Goal: Find contact information: Find contact information

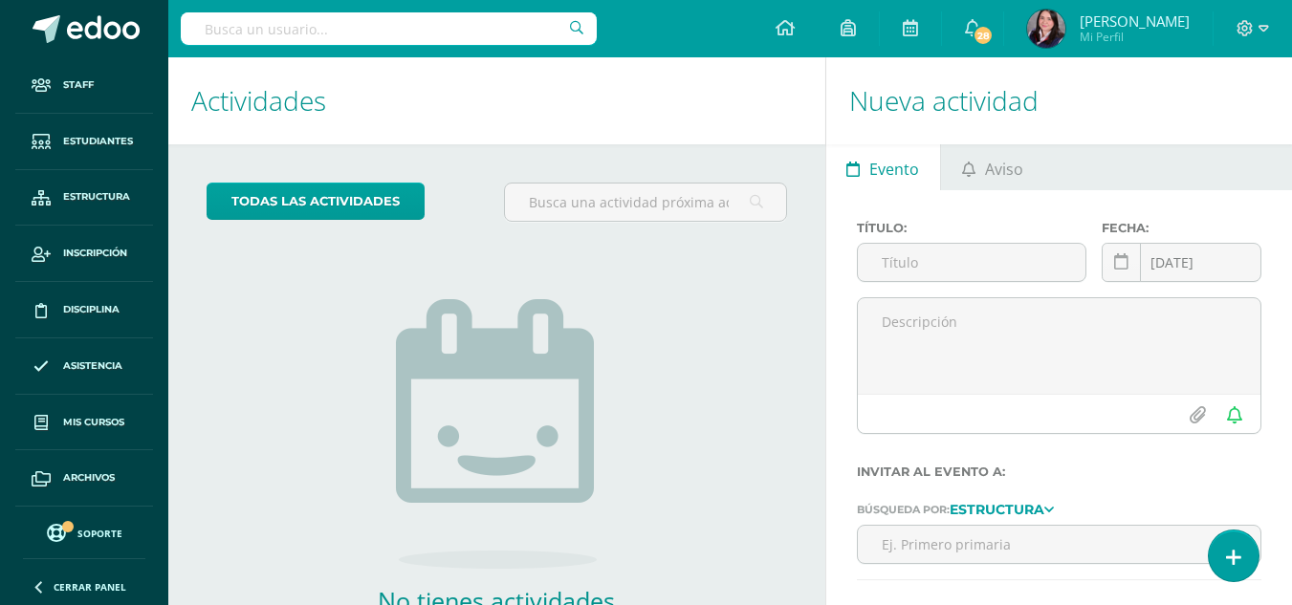
click at [354, 32] on input "text" at bounding box center [389, 28] width 416 height 33
paste input "Martínez Díaz"
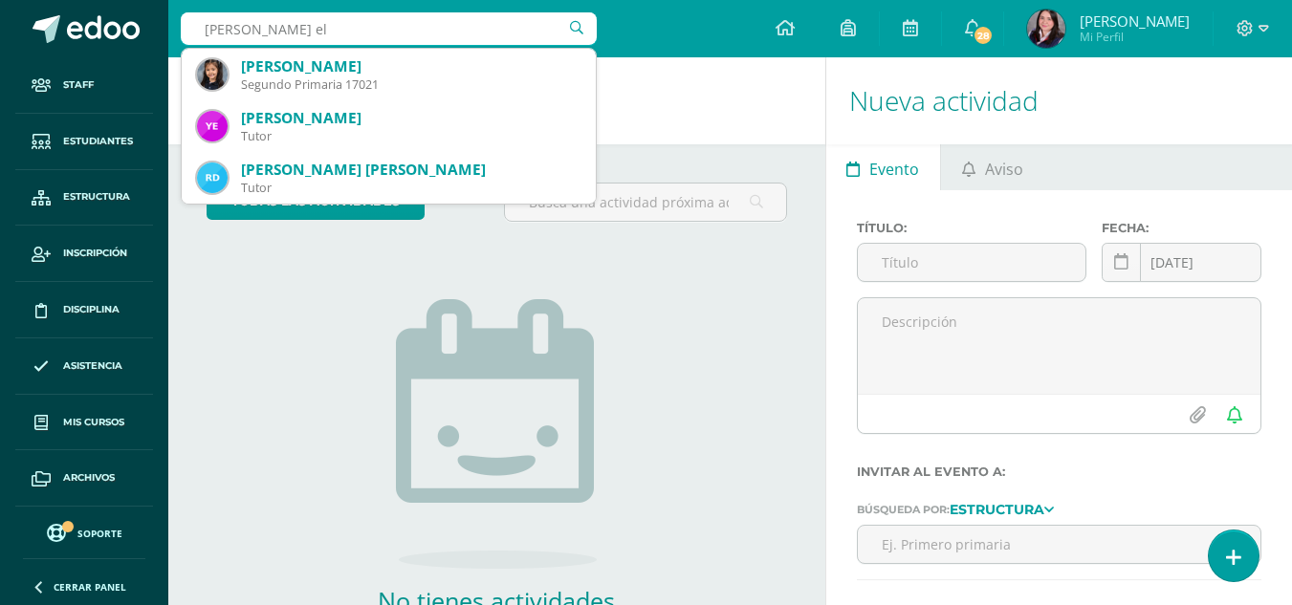
type input "Martínez Díaz eli"
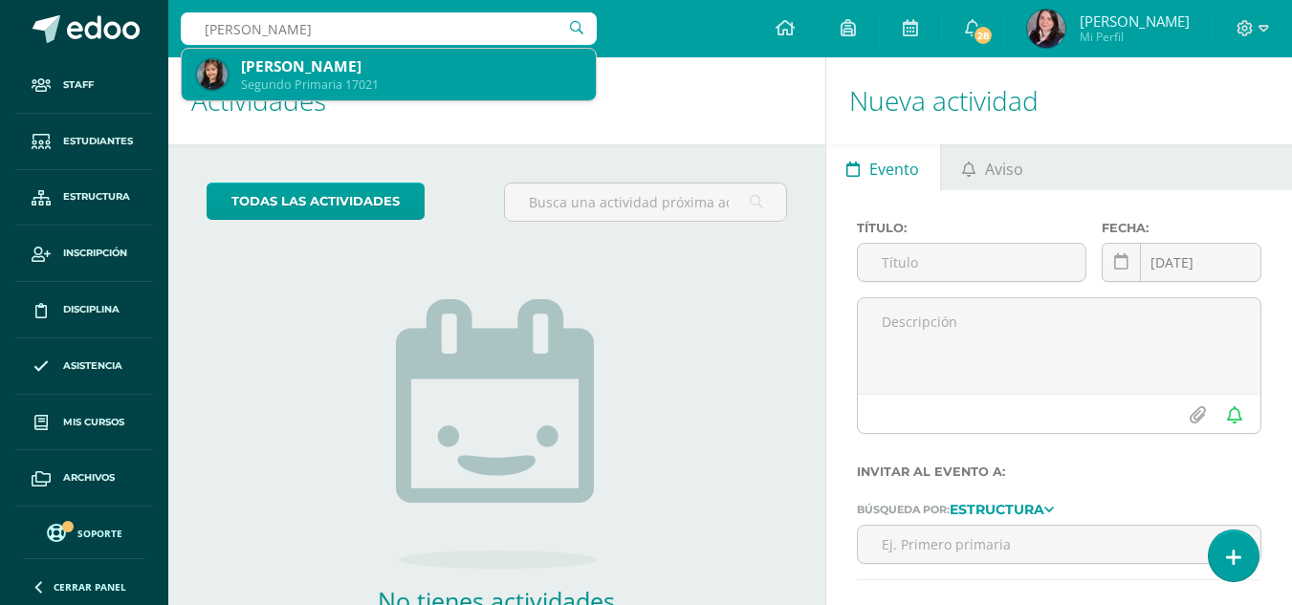
click at [319, 74] on div "Adriana Elizabeth Martínez Díaz" at bounding box center [411, 66] width 340 height 20
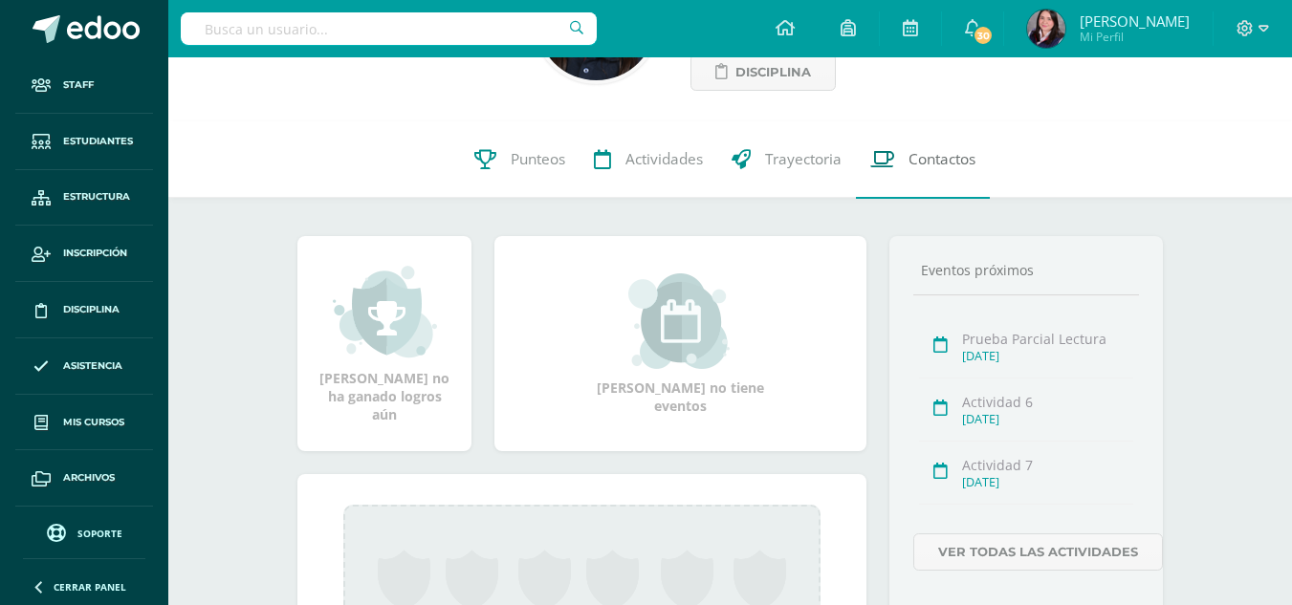
click at [931, 145] on link "Contactos" at bounding box center [923, 159] width 134 height 77
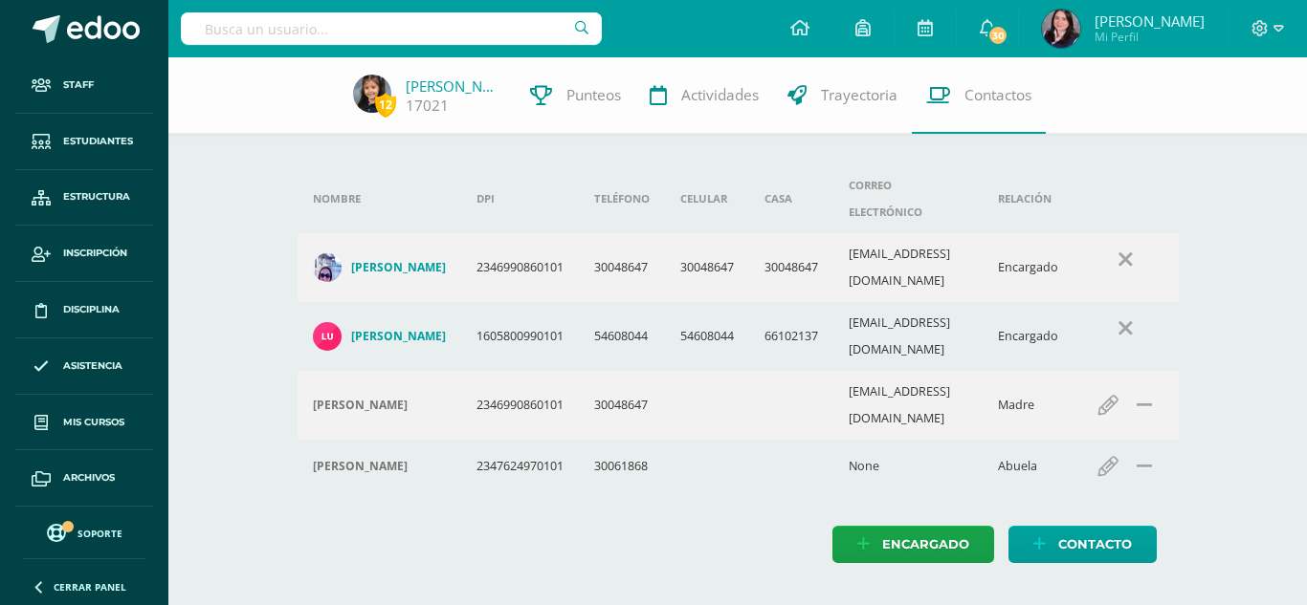
drag, startPoint x: 864, startPoint y: 231, endPoint x: 1044, endPoint y: 235, distance: 179.9
click at [1044, 235] on tr "Sheny Elísabeth Díaz Aguilar 2346990860101 30048647 30048647 30048647 elisabeth…" at bounding box center [737, 267] width 881 height 69
copy tr "elisabethdiaz26488@yahoo.com E"
click at [287, 30] on input "text" at bounding box center [391, 28] width 421 height 33
type input "gamero"
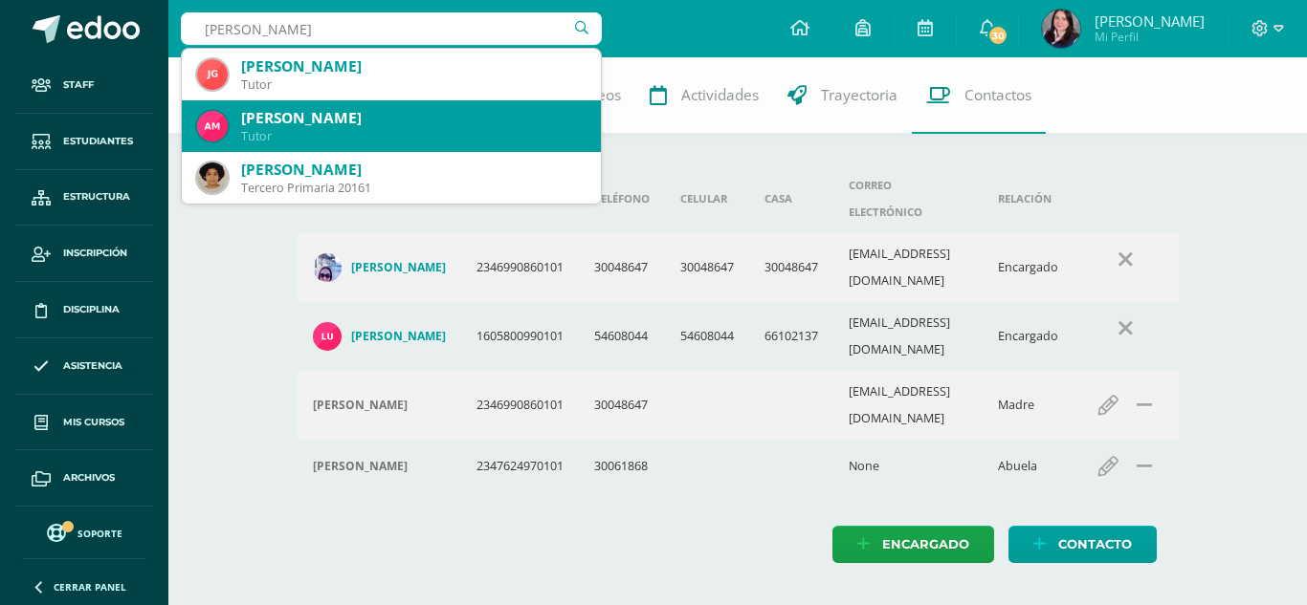
click at [325, 119] on div "ANA LORENA MARTINEZ DE GAMERO" at bounding box center [413, 118] width 344 height 20
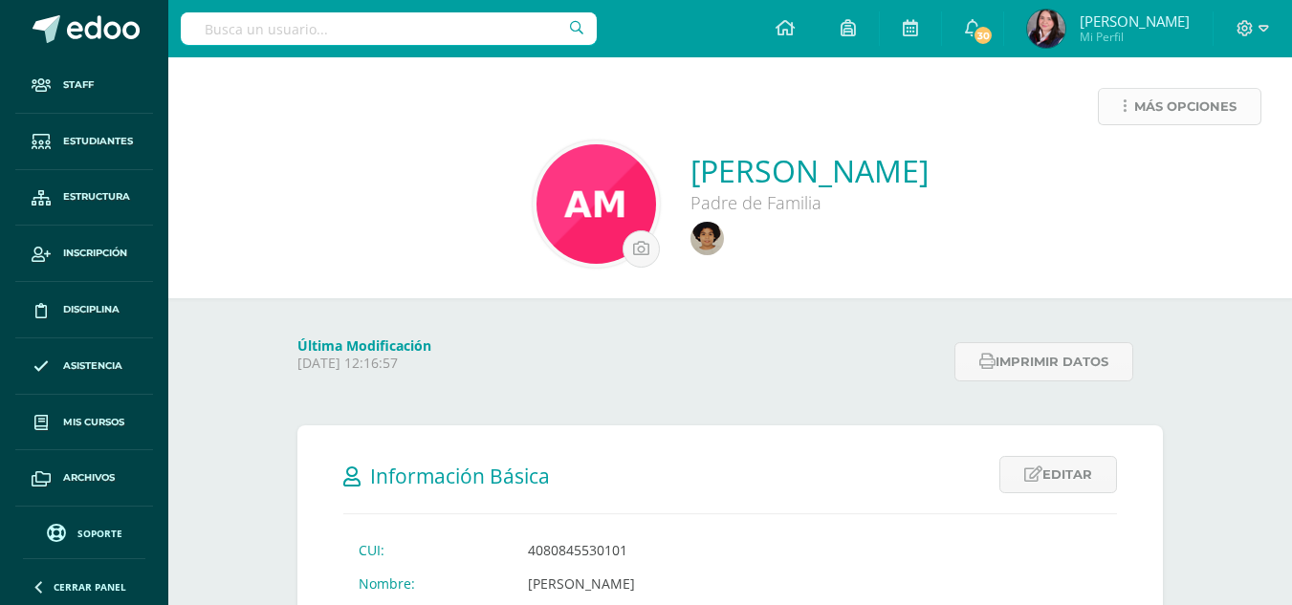
click at [1125, 101] on icon at bounding box center [1125, 107] width 4 height 16
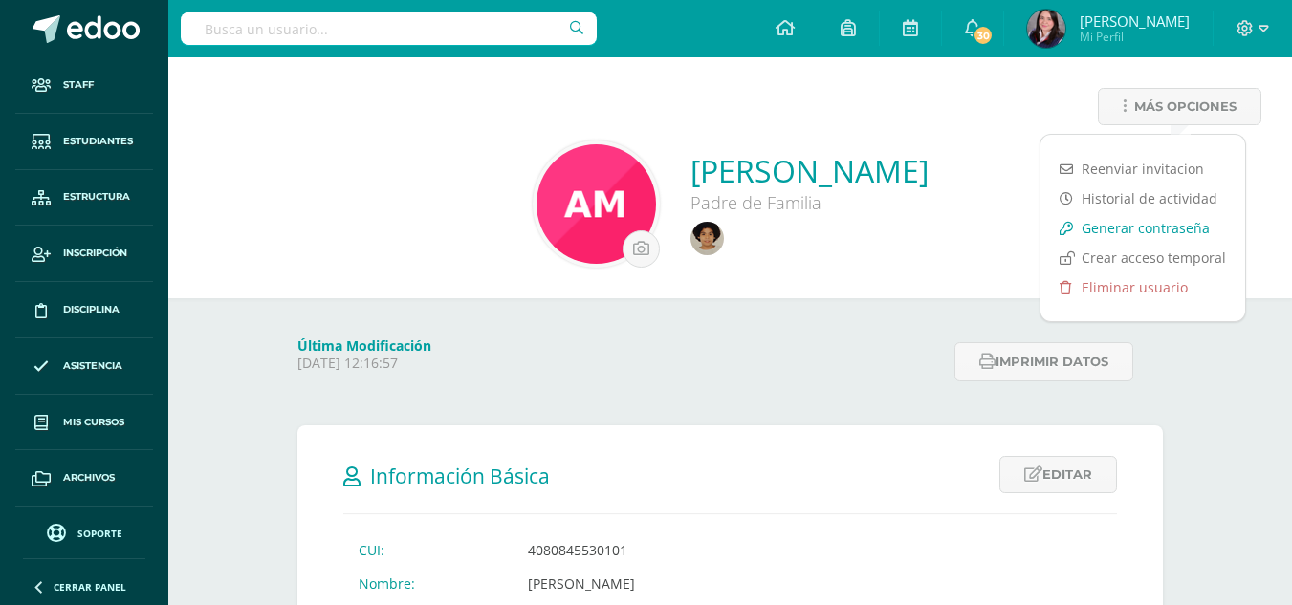
click at [1111, 226] on link "Generar contraseña" at bounding box center [1143, 228] width 205 height 30
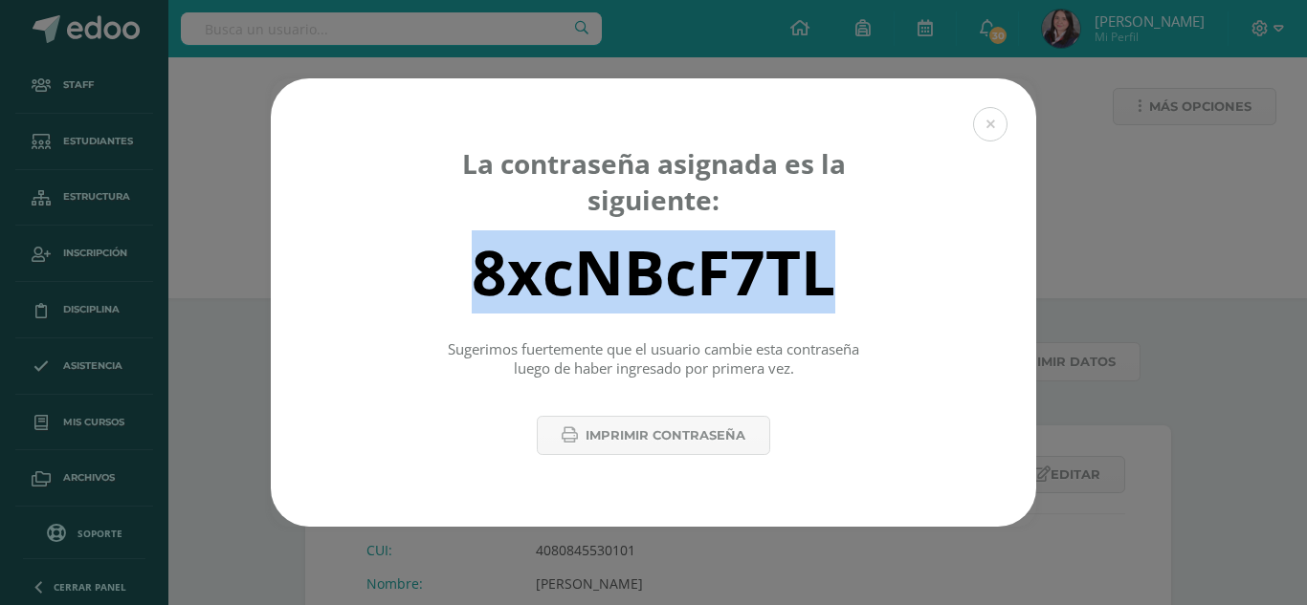
drag, startPoint x: 841, startPoint y: 277, endPoint x: 468, endPoint y: 277, distance: 373.1
click at [468, 277] on div "8xcNBcF7TL" at bounding box center [653, 271] width 698 height 77
copy div "8xcNBcF7TL"
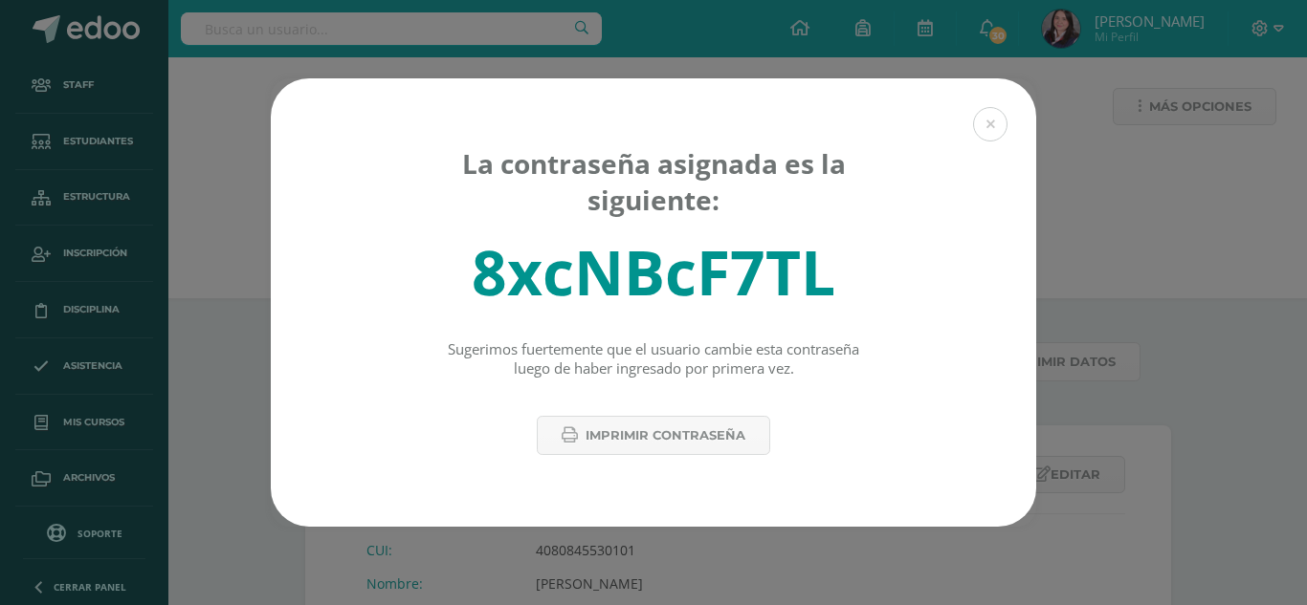
drag, startPoint x: 1139, startPoint y: 211, endPoint x: 741, endPoint y: 0, distance: 450.6
click at [1139, 210] on div "La contraseña asignada es la siguiente: 8xcNBcF7TL Sugerimos fuertemente que el…" at bounding box center [653, 302] width 1291 height 449
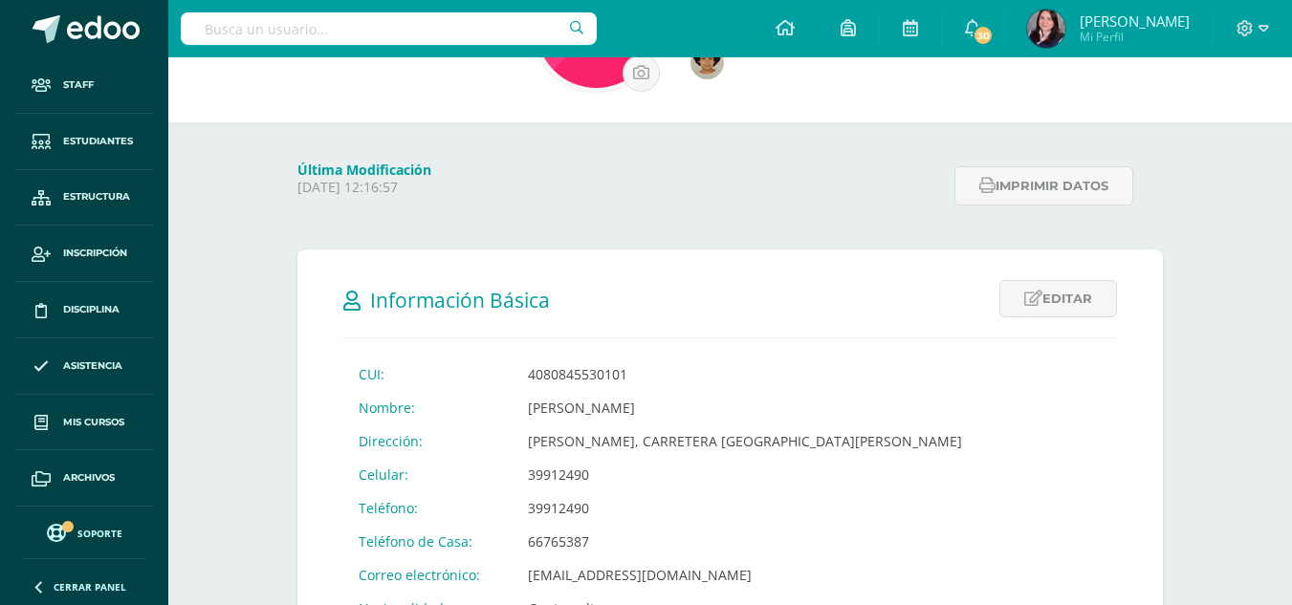
scroll to position [383, 0]
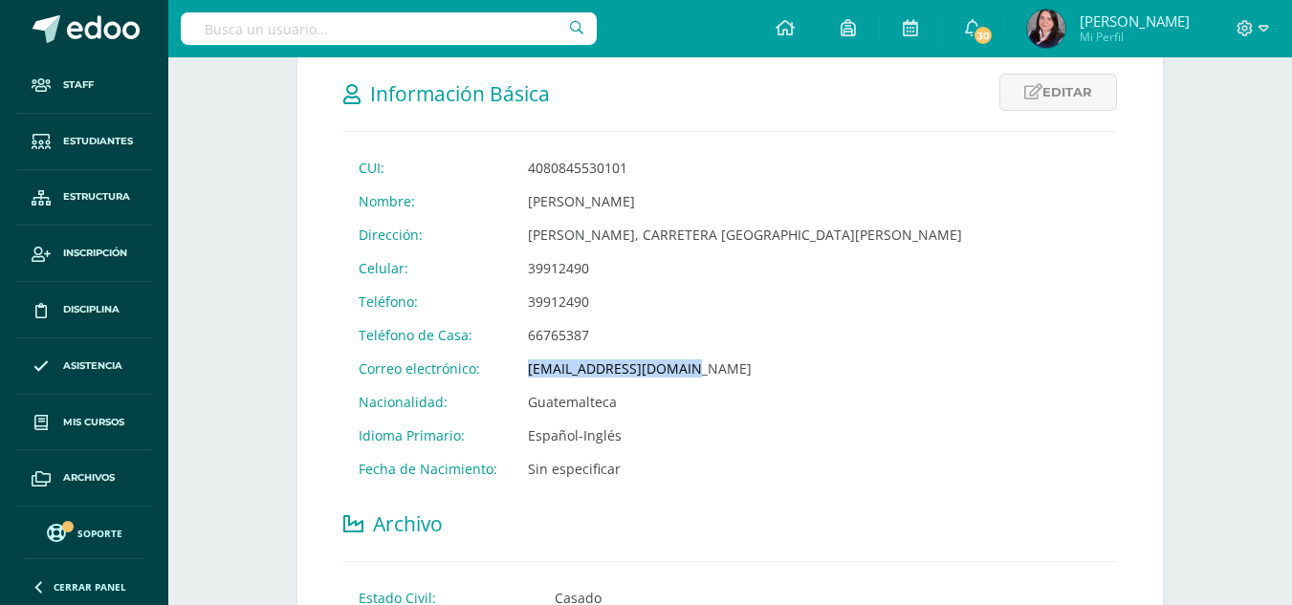
drag, startPoint x: 652, startPoint y: 368, endPoint x: 524, endPoint y: 369, distance: 128.2
click at [524, 369] on td "[EMAIL_ADDRESS][DOMAIN_NAME]" at bounding box center [745, 368] width 465 height 33
copy td "[EMAIL_ADDRESS][DOMAIN_NAME]"
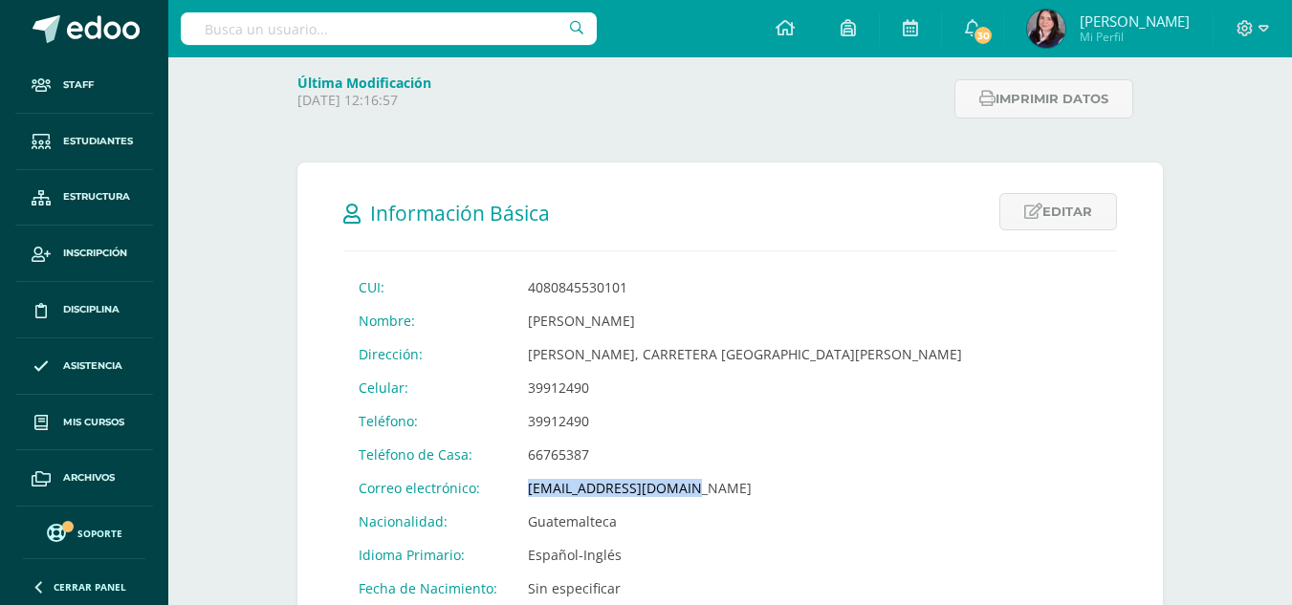
scroll to position [96, 0]
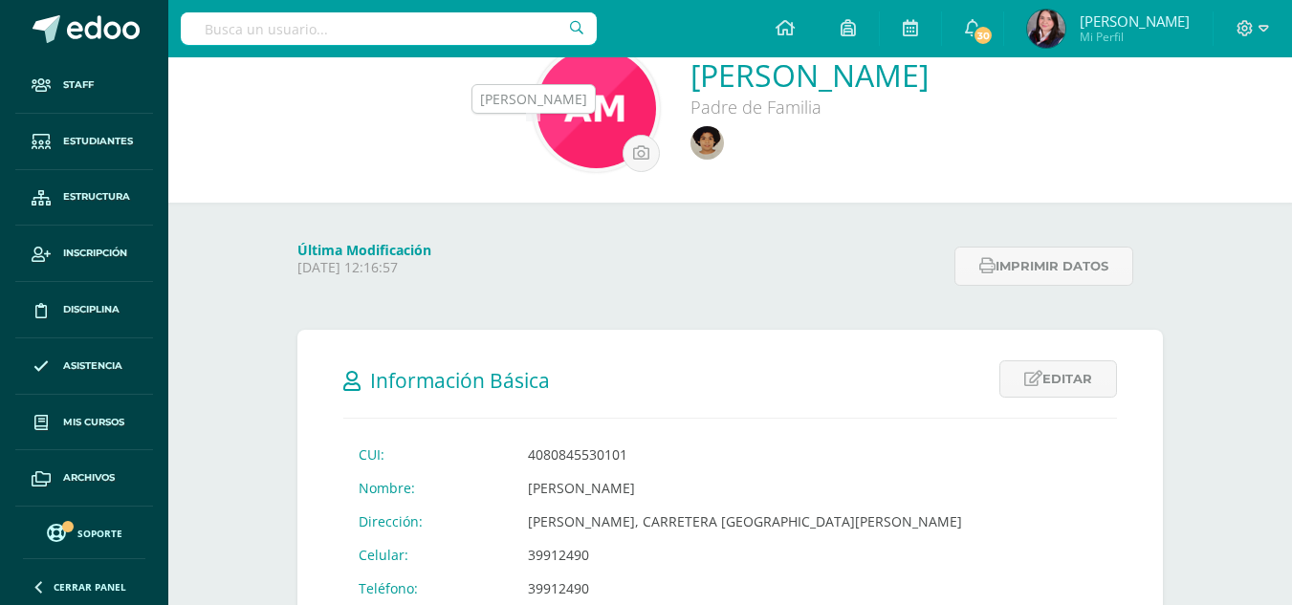
click at [691, 136] on img at bounding box center [707, 142] width 33 height 33
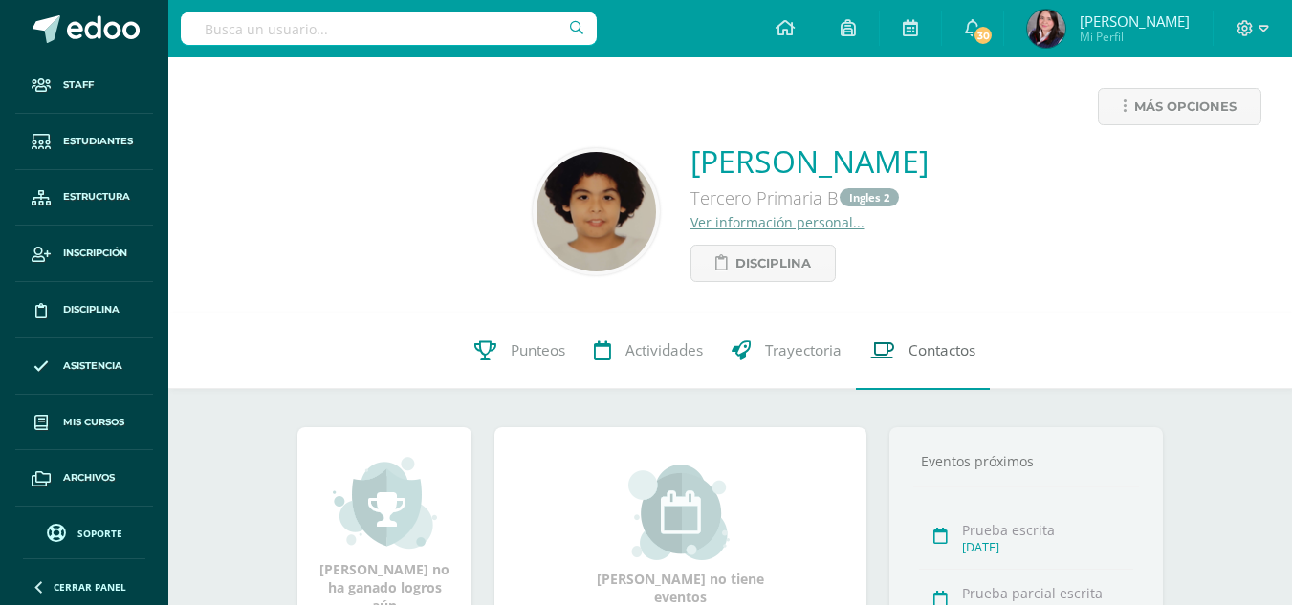
click at [933, 354] on span "Contactos" at bounding box center [942, 351] width 67 height 20
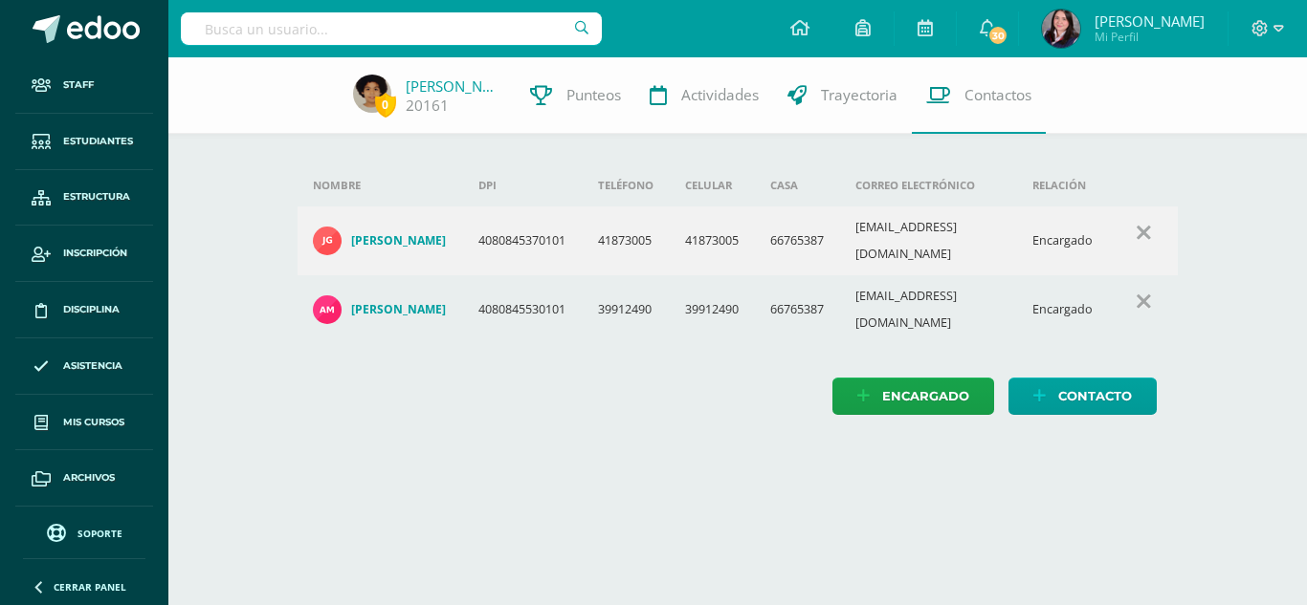
click at [388, 233] on h4 "[PERSON_NAME]" at bounding box center [398, 240] width 95 height 15
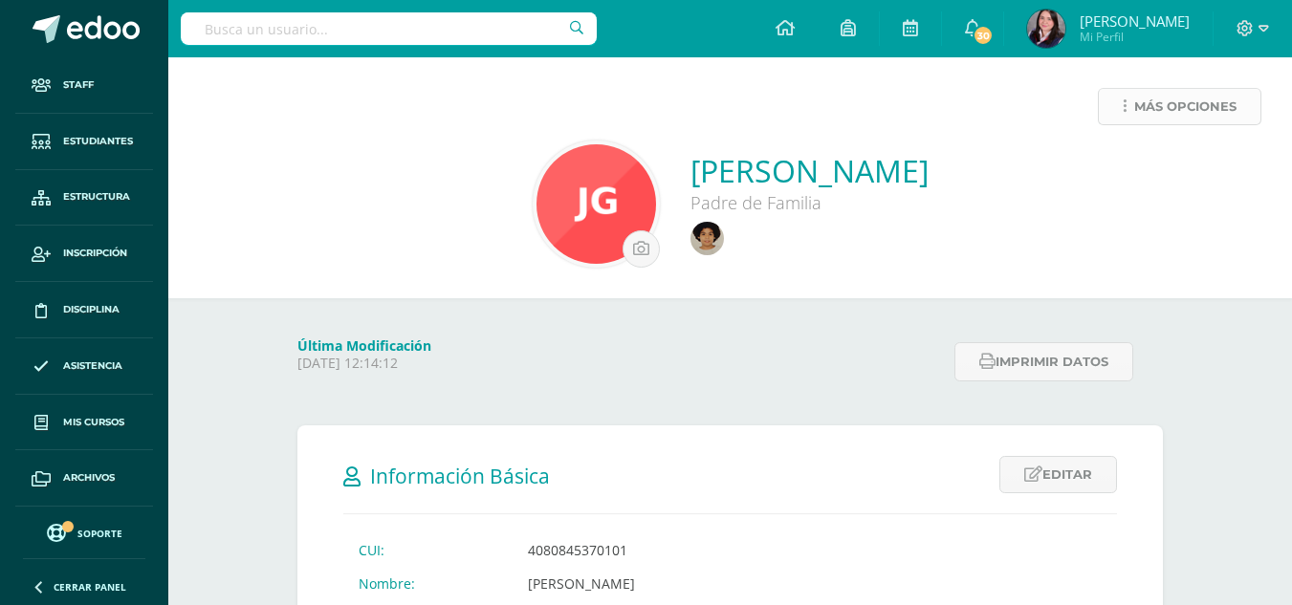
click at [1123, 101] on icon at bounding box center [1125, 107] width 4 height 16
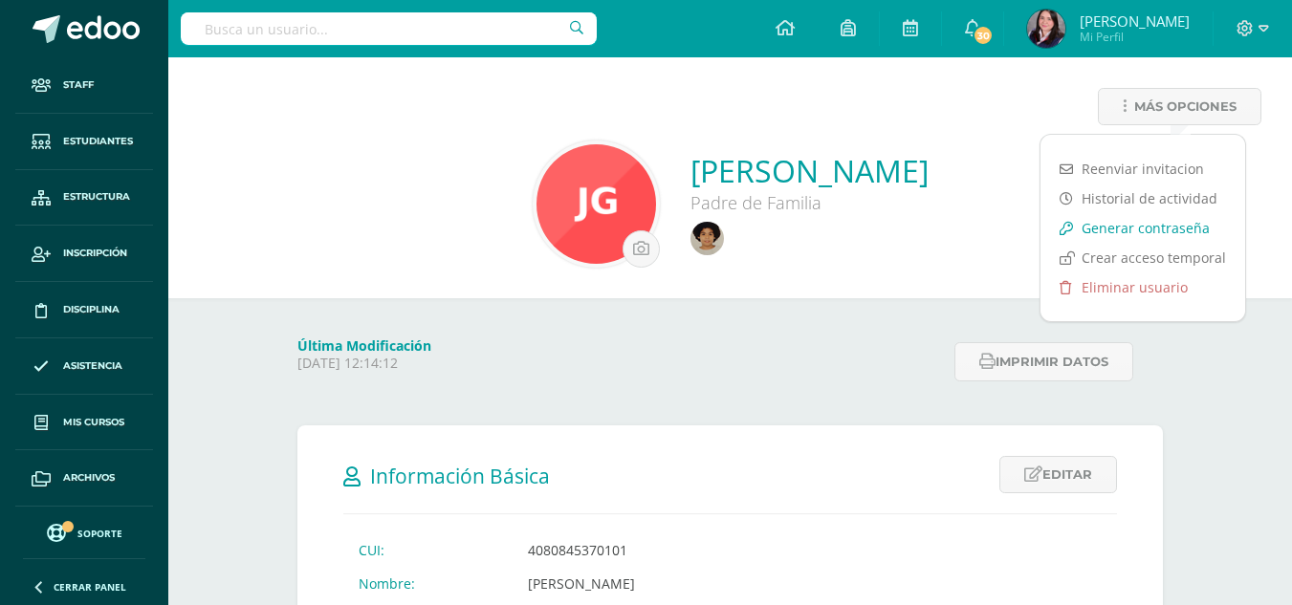
click at [1134, 228] on link "Generar contraseña" at bounding box center [1143, 228] width 205 height 30
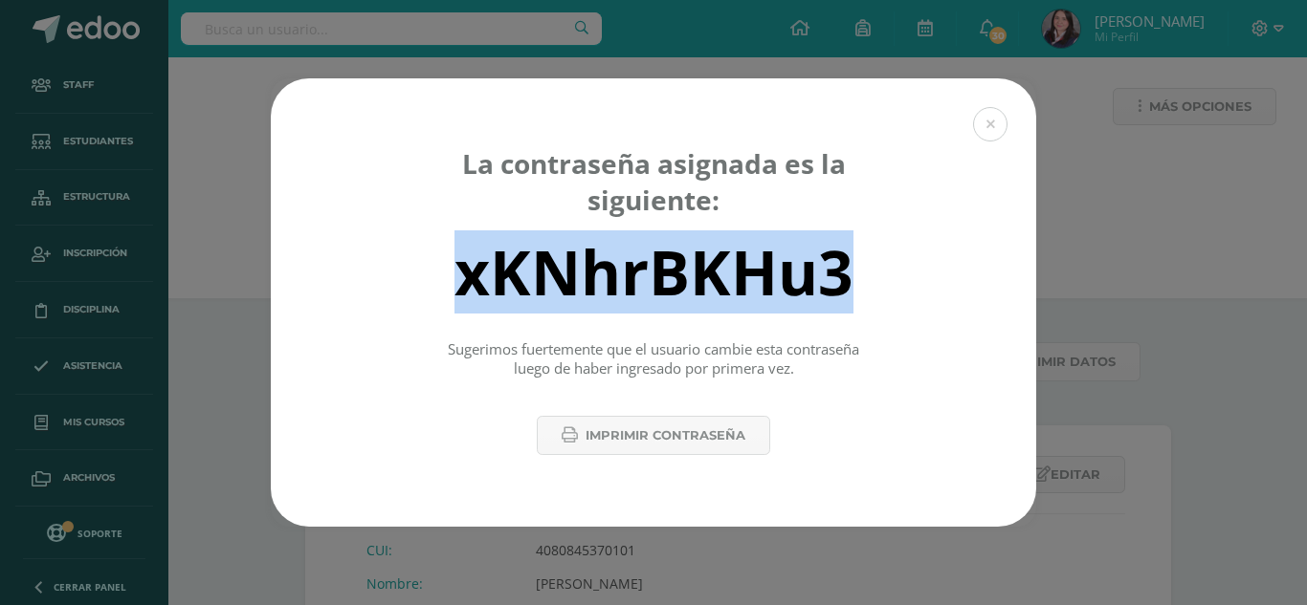
drag, startPoint x: 744, startPoint y: 265, endPoint x: 428, endPoint y: 265, distance: 316.6
click at [428, 265] on div "xKNhrBKHu3" at bounding box center [653, 271] width 698 height 77
copy div "xKNhrBKHu3"
drag, startPoint x: 992, startPoint y: 126, endPoint x: 980, endPoint y: 121, distance: 13.7
click at [991, 125] on button at bounding box center [990, 124] width 34 height 34
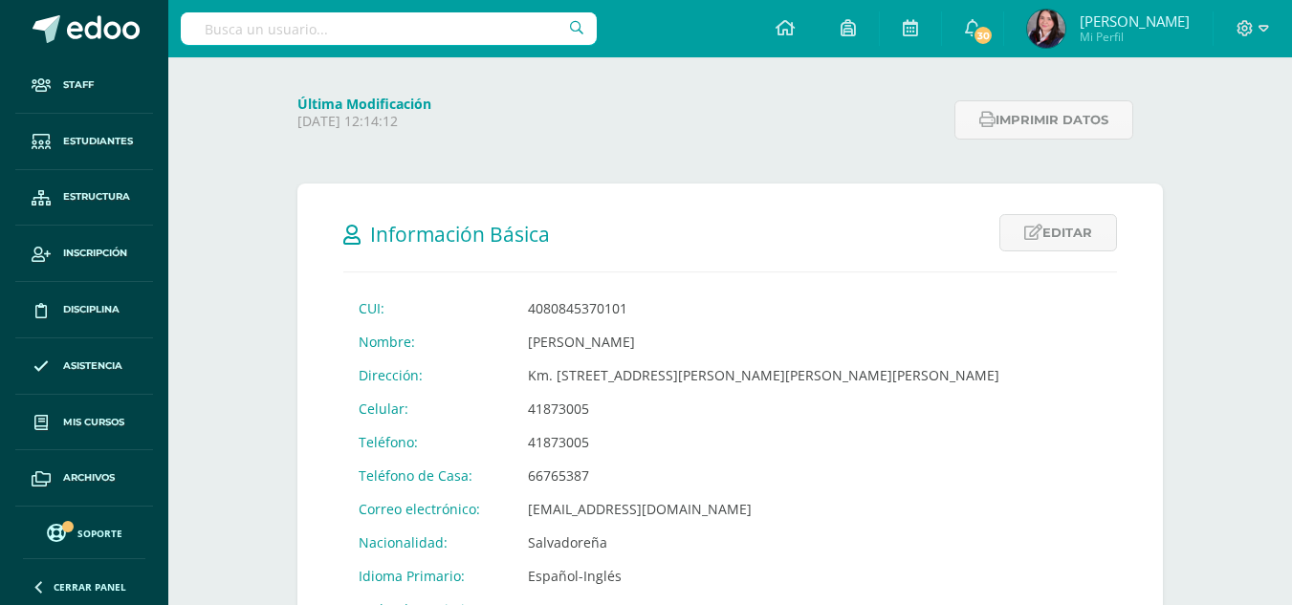
scroll to position [383, 0]
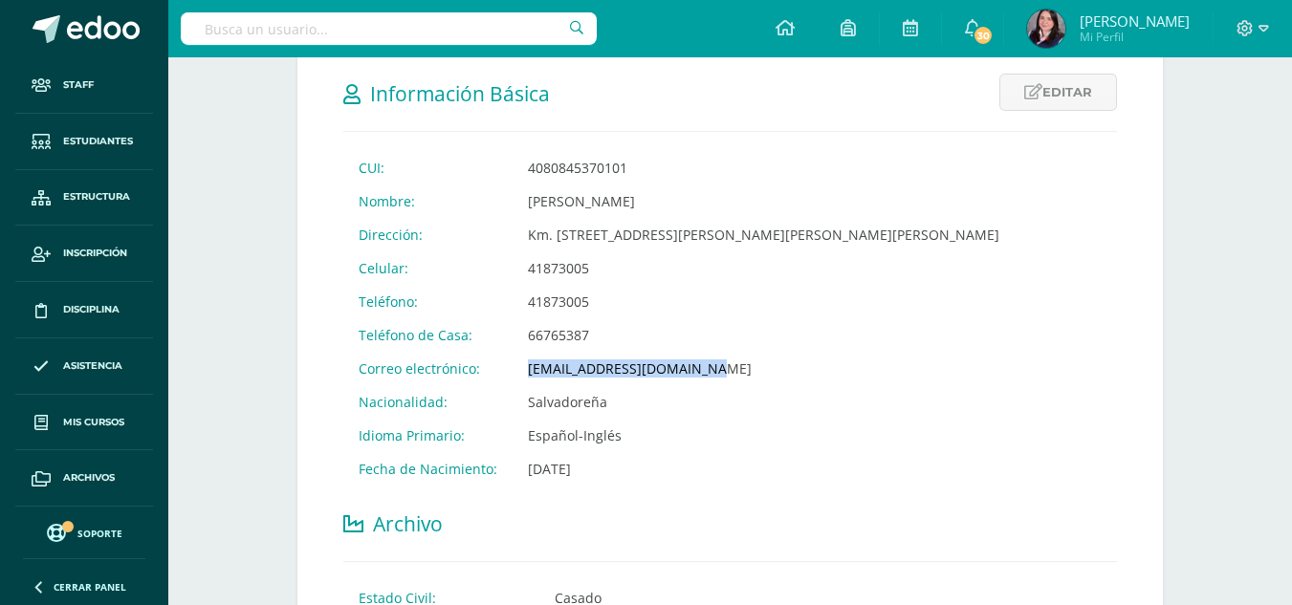
drag, startPoint x: 716, startPoint y: 366, endPoint x: 514, endPoint y: 363, distance: 202.8
click at [514, 363] on td "[EMAIL_ADDRESS][DOMAIN_NAME]" at bounding box center [764, 368] width 502 height 33
copy td "[EMAIL_ADDRESS][DOMAIN_NAME]"
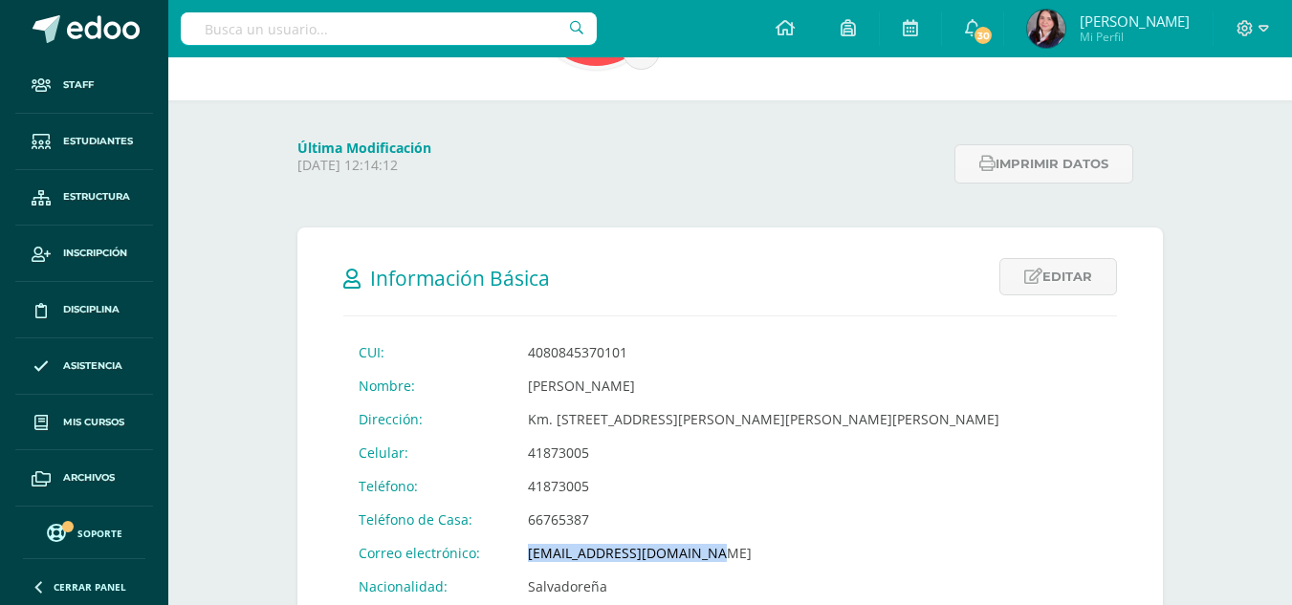
scroll to position [0, 0]
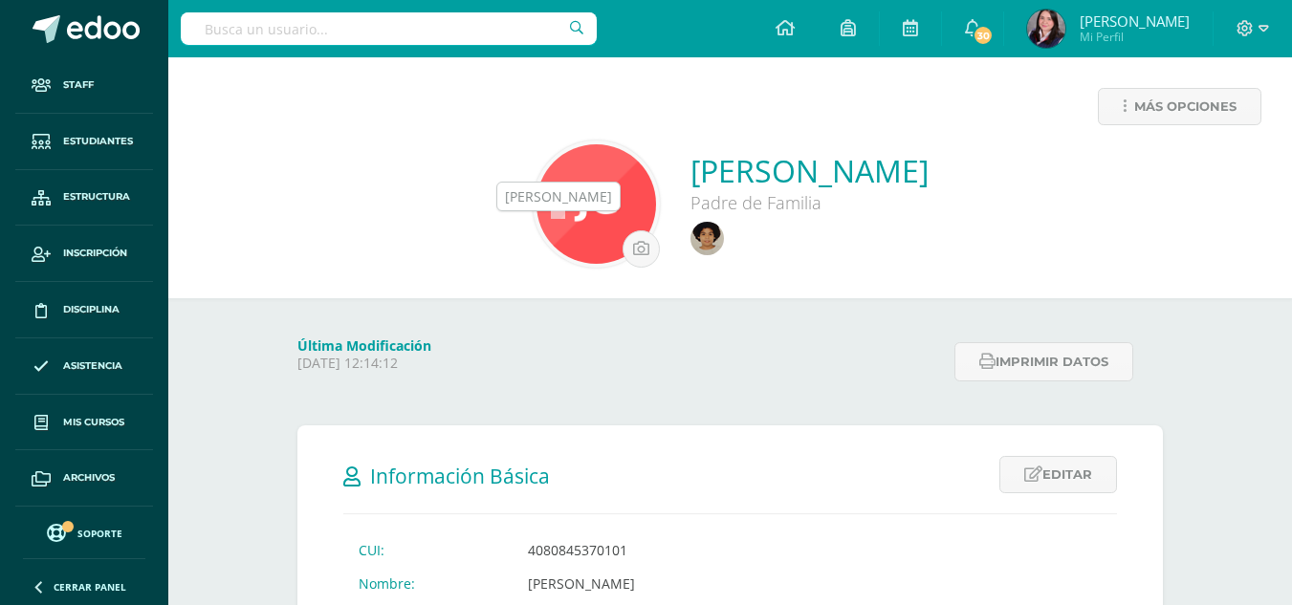
click at [691, 248] on img at bounding box center [707, 238] width 33 height 33
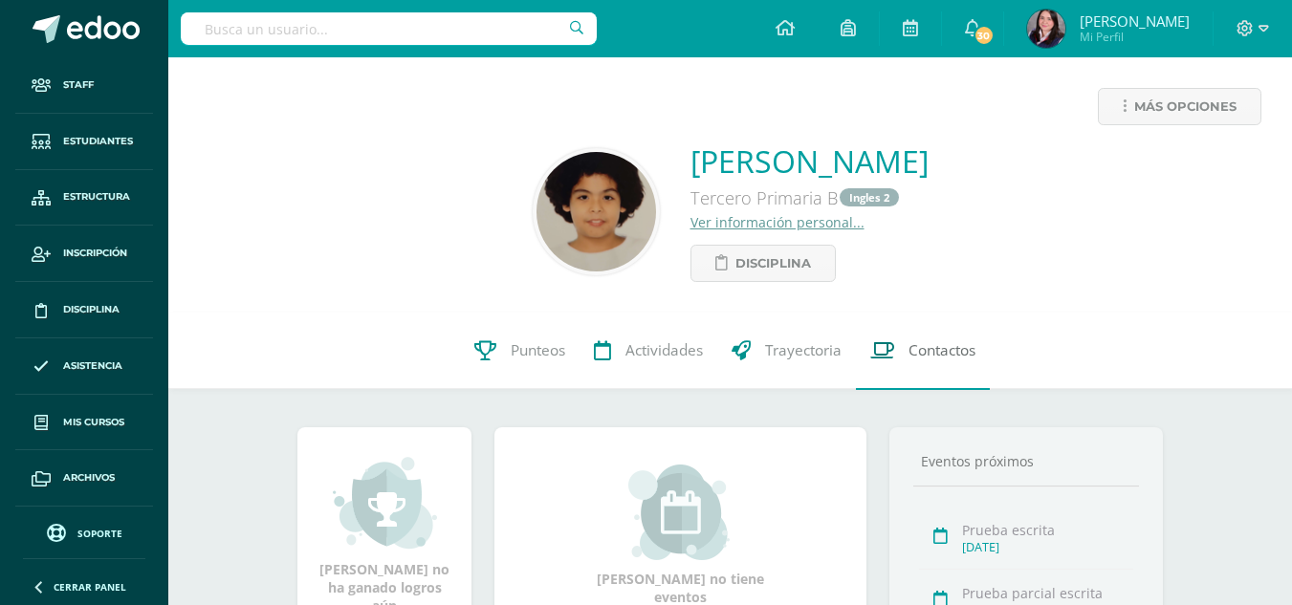
click at [937, 350] on span "Contactos" at bounding box center [942, 351] width 67 height 20
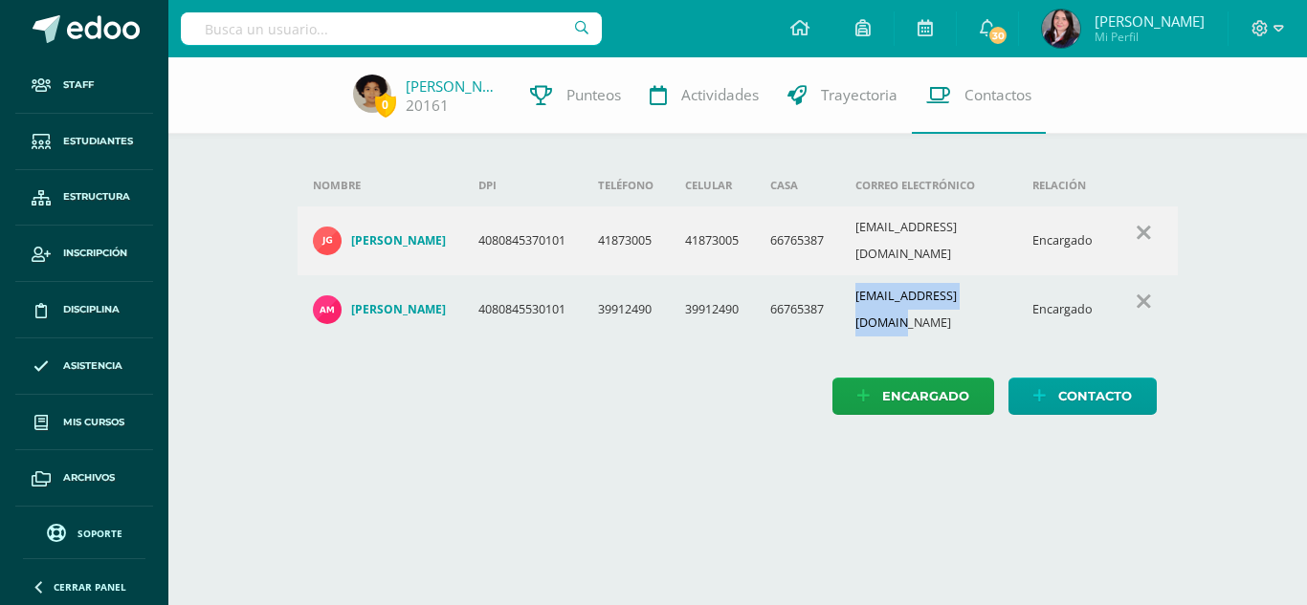
drag, startPoint x: 861, startPoint y: 290, endPoint x: 1009, endPoint y: 276, distance: 148.9
click at [1009, 276] on td "[EMAIL_ADDRESS][DOMAIN_NAME]" at bounding box center [928, 309] width 177 height 69
copy td "[EMAIL_ADDRESS][DOMAIN_NAME]"
